Goal: Task Accomplishment & Management: Complete application form

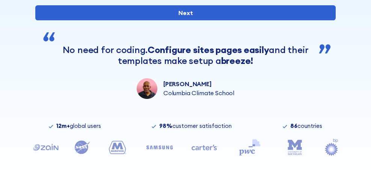
scroll to position [255, 0]
